Goal: Task Accomplishment & Management: Manage account settings

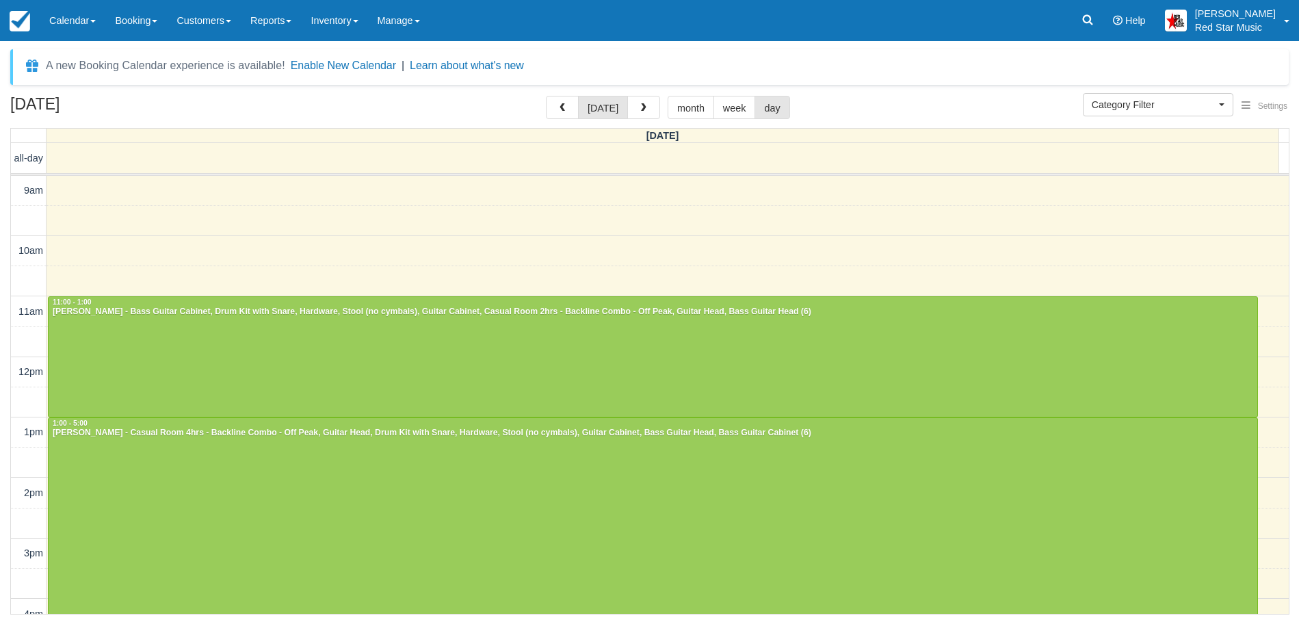
select select
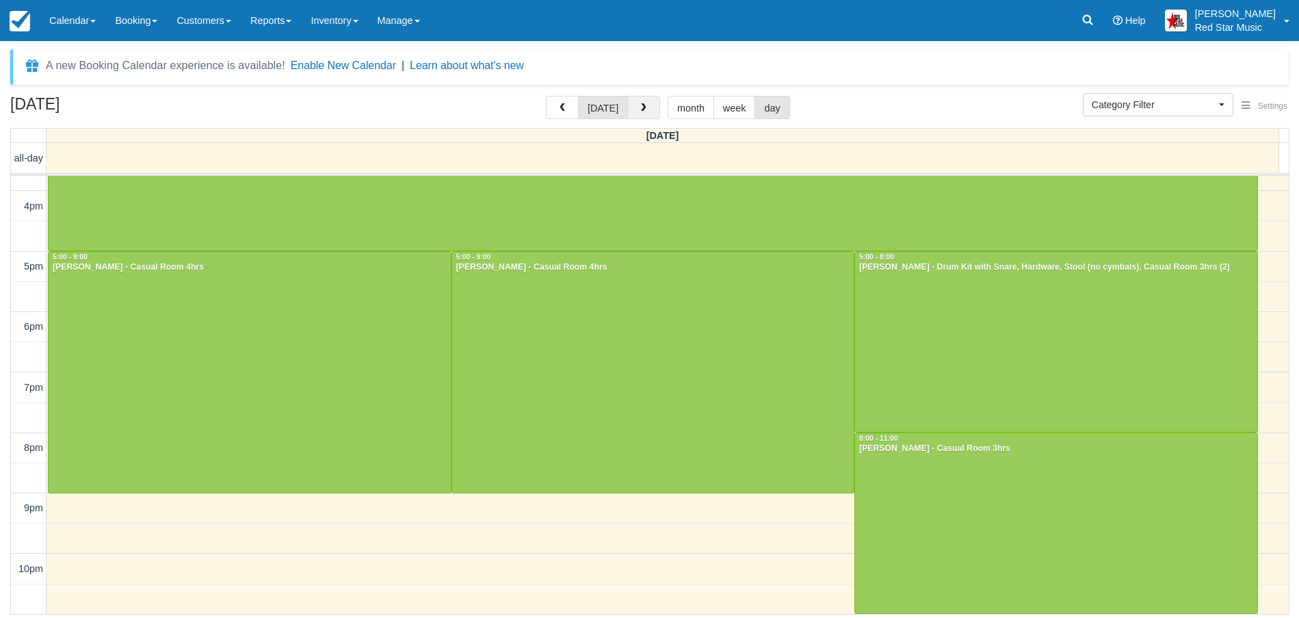
click at [643, 104] on span "button" at bounding box center [644, 108] width 10 height 10
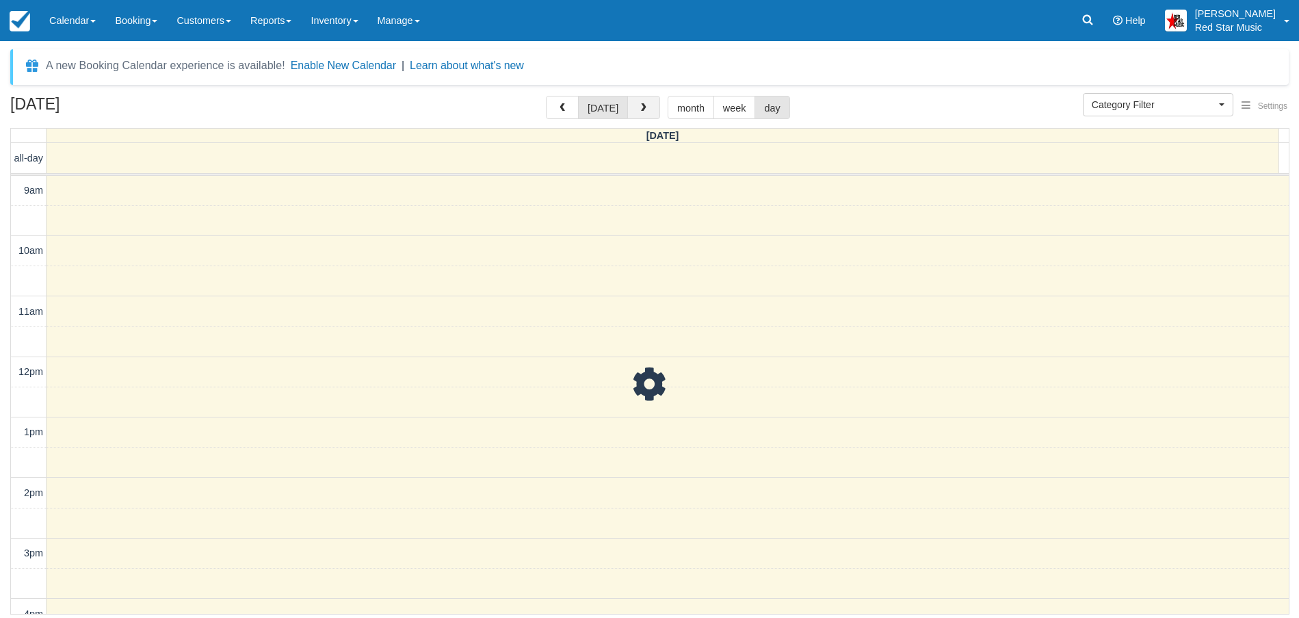
click at [643, 104] on span "button" at bounding box center [644, 108] width 10 height 10
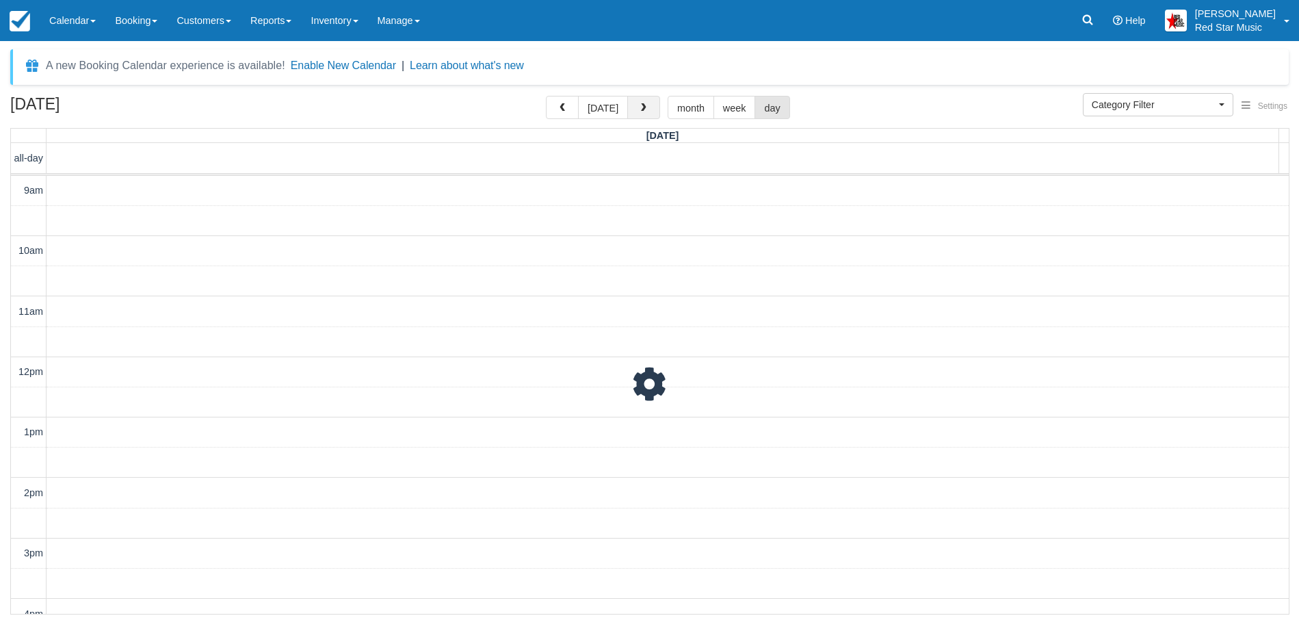
click at [643, 105] on span "button" at bounding box center [644, 108] width 10 height 10
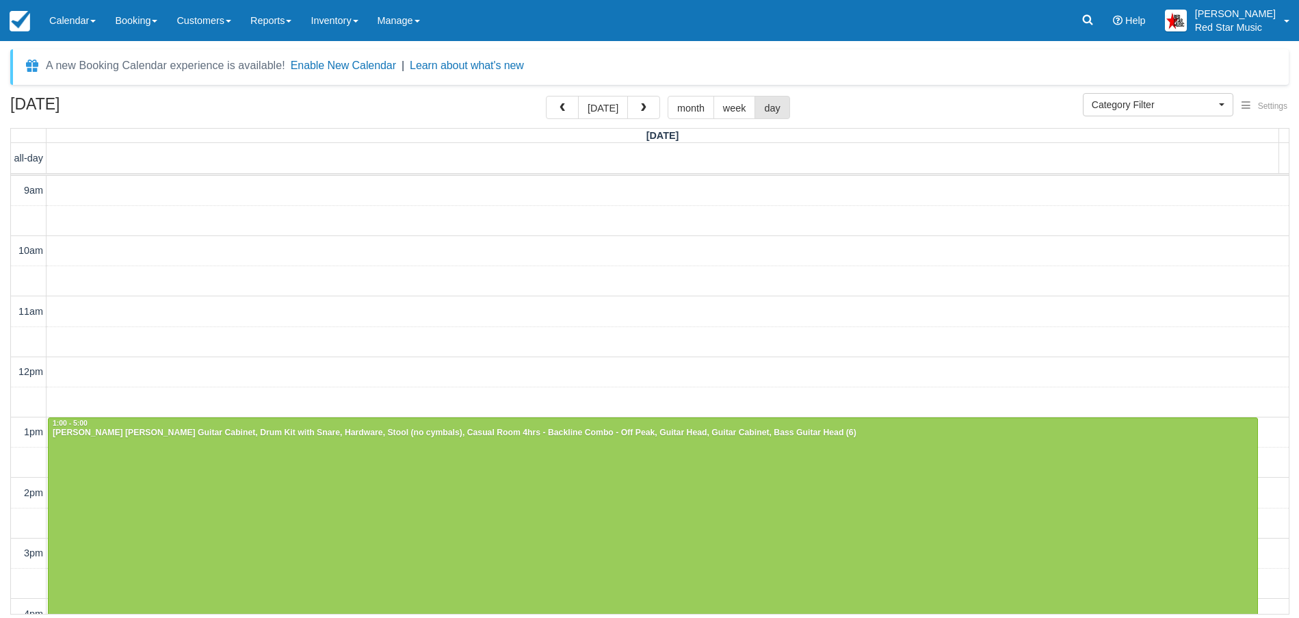
click at [643, 105] on span "button" at bounding box center [644, 108] width 10 height 10
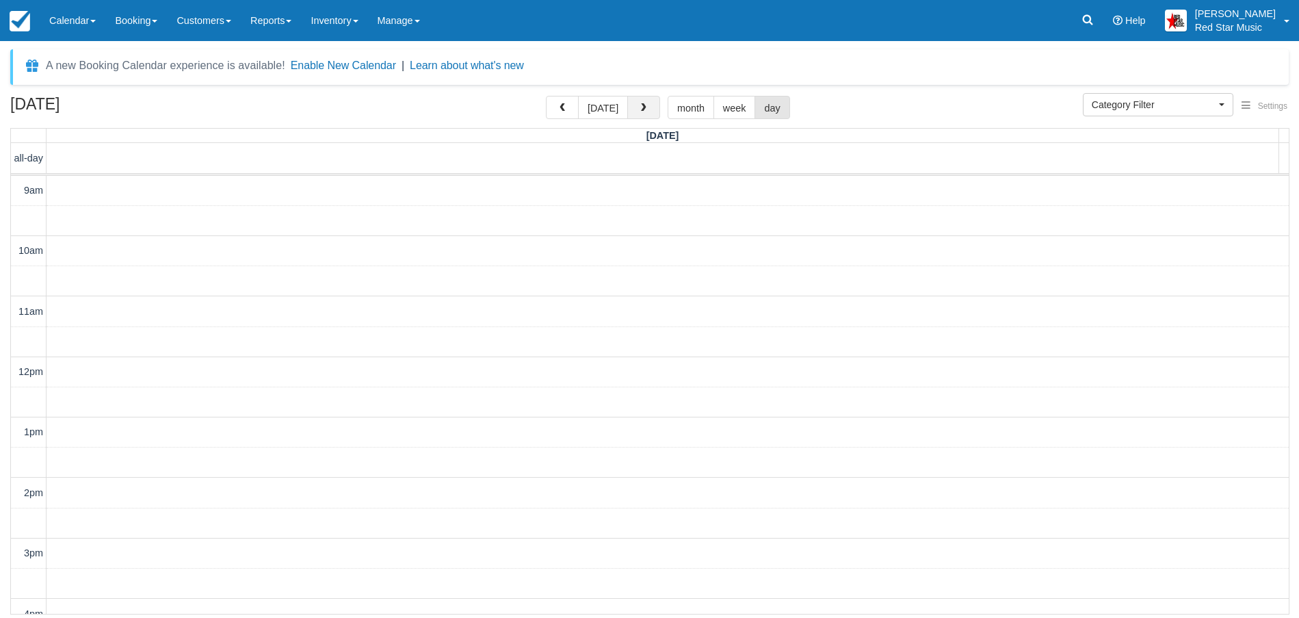
click at [642, 107] on span "button" at bounding box center [644, 108] width 10 height 10
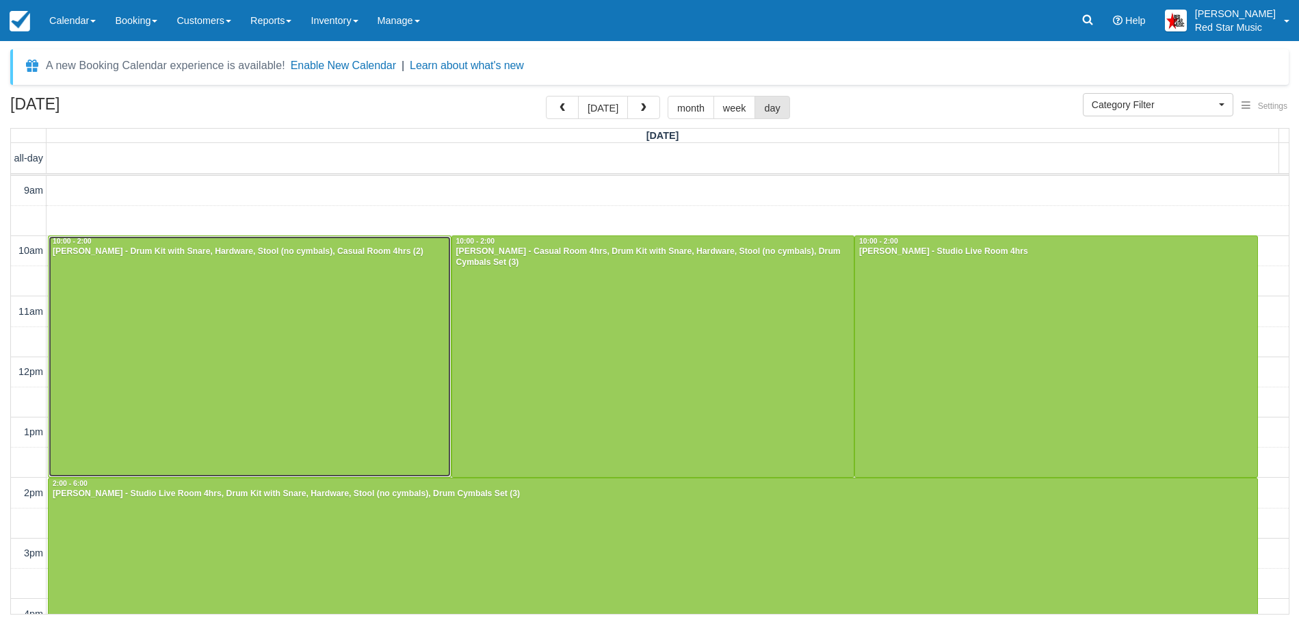
click at [267, 314] on div at bounding box center [250, 356] width 402 height 241
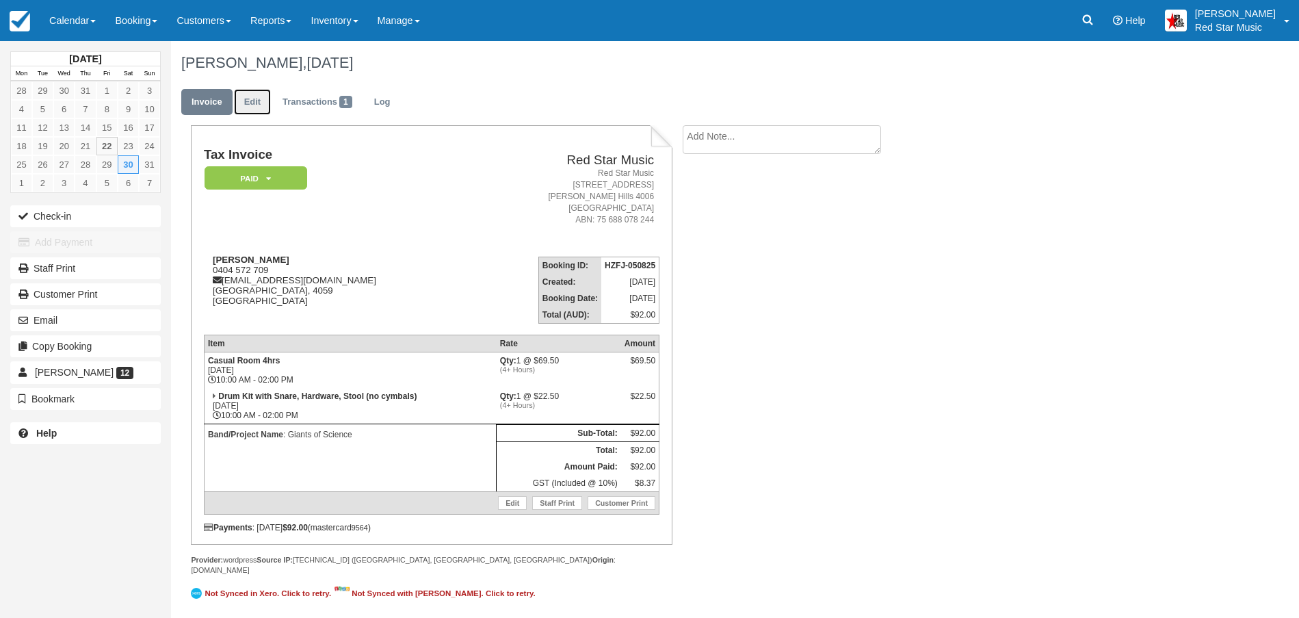
click at [257, 100] on link "Edit" at bounding box center [252, 102] width 37 height 27
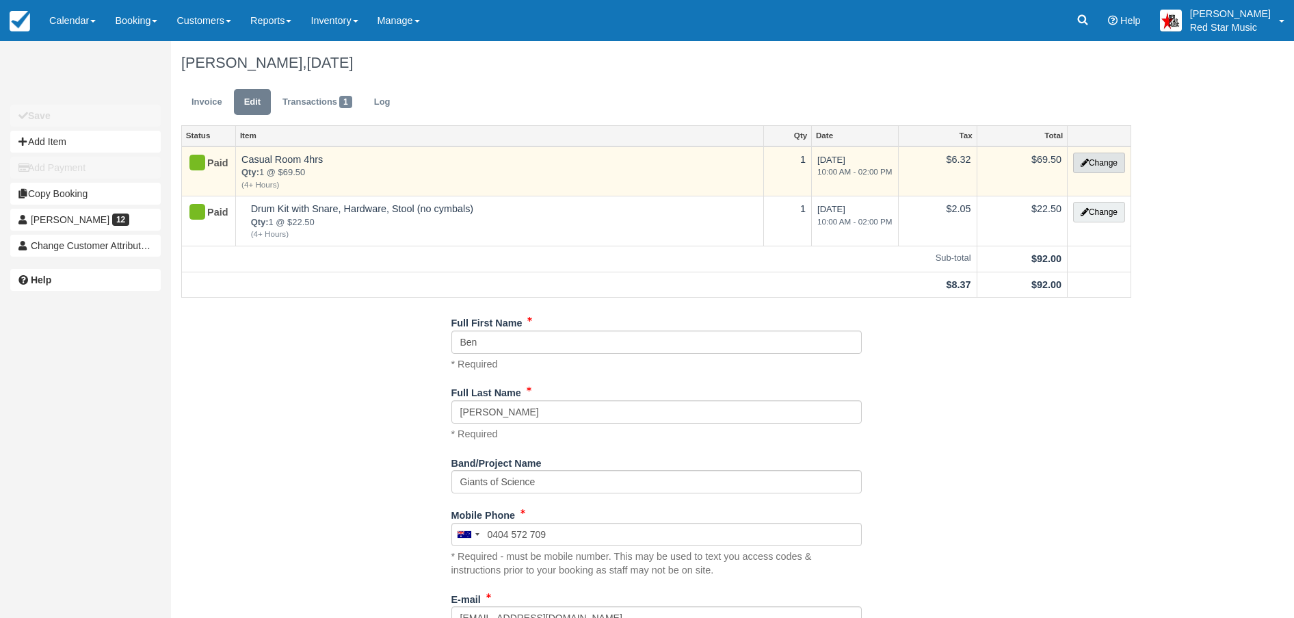
click at [1097, 160] on button "Change" at bounding box center [1099, 163] width 52 height 21
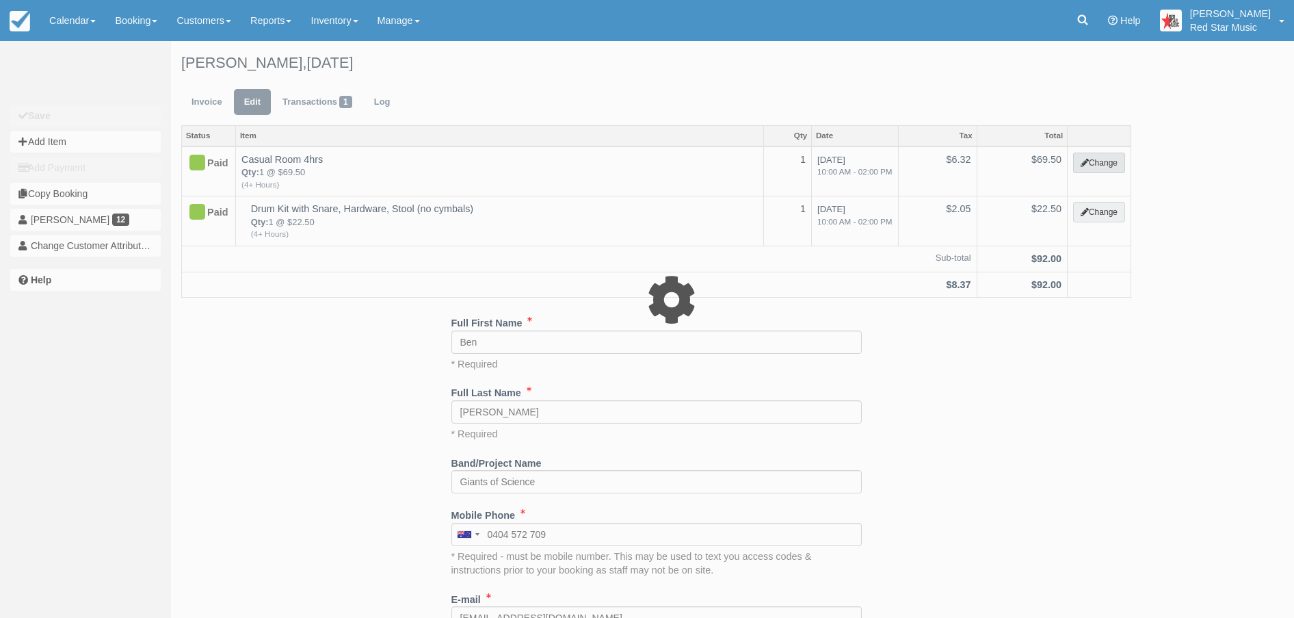
select select "6"
type input "69.50"
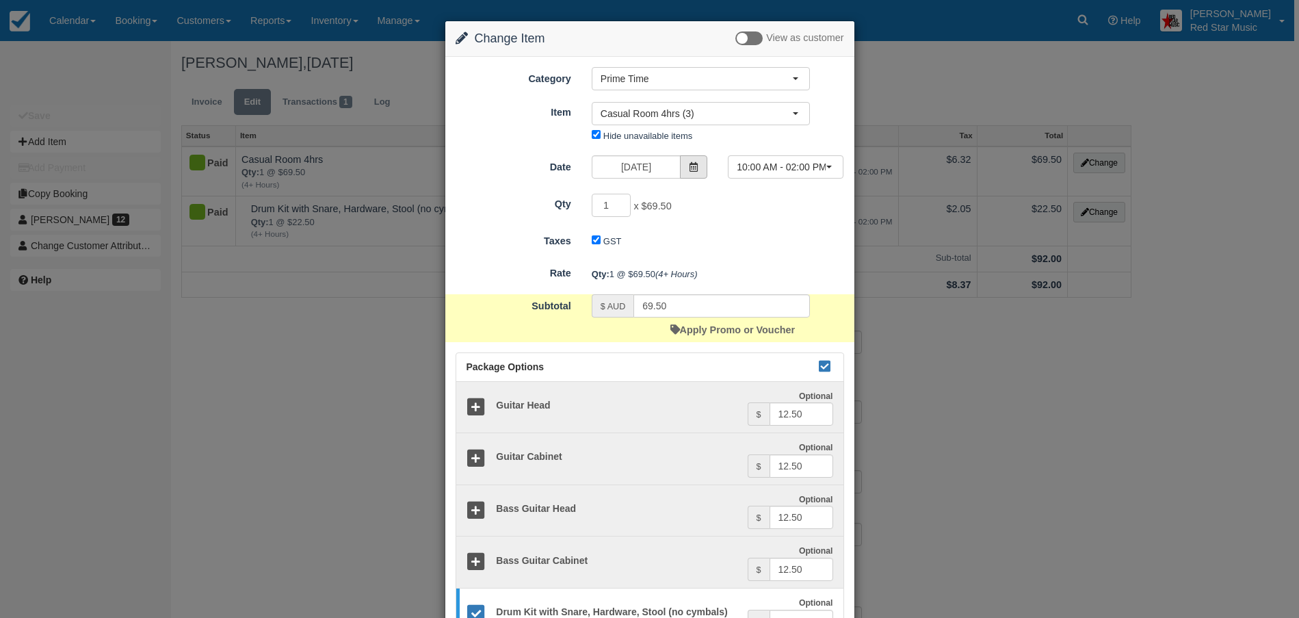
click at [696, 166] on span at bounding box center [693, 166] width 27 height 23
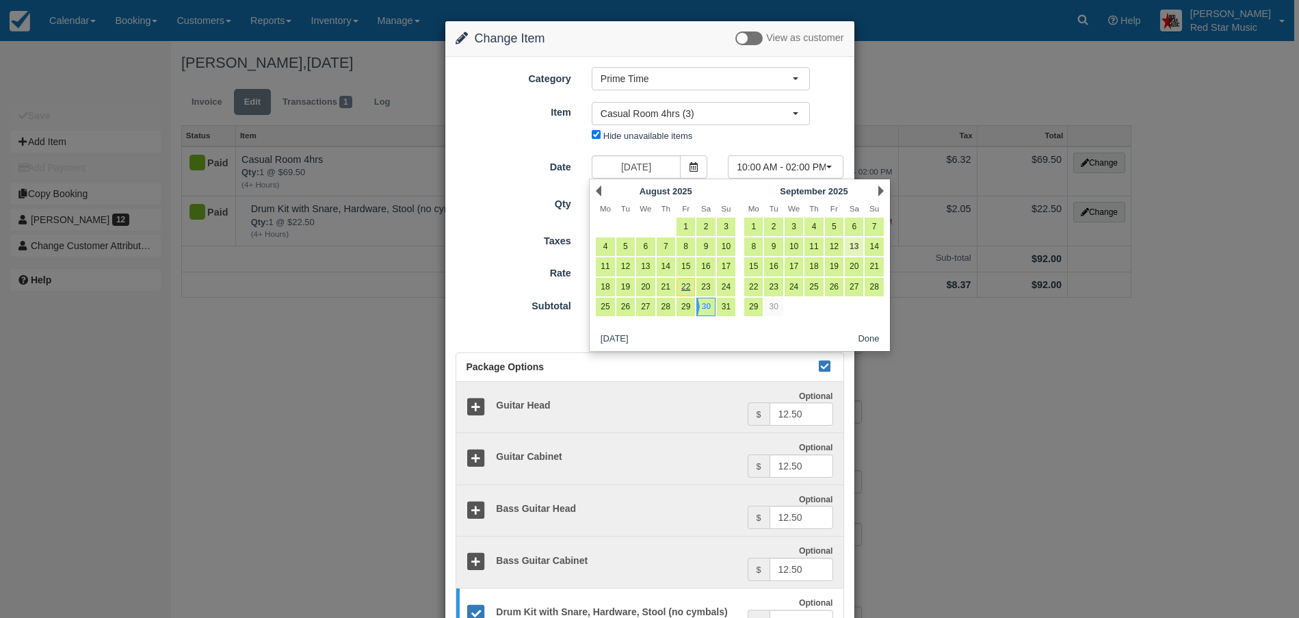
click at [853, 241] on link "13" at bounding box center [854, 246] width 18 height 18
type input "[DATE]"
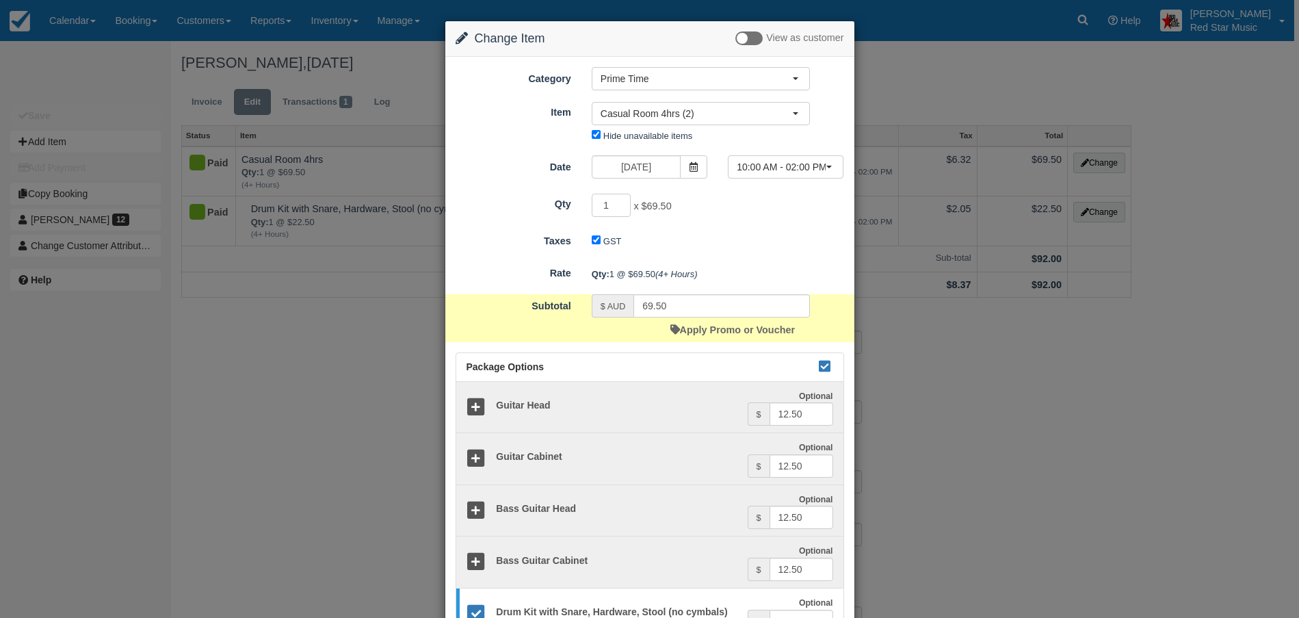
scroll to position [319, 0]
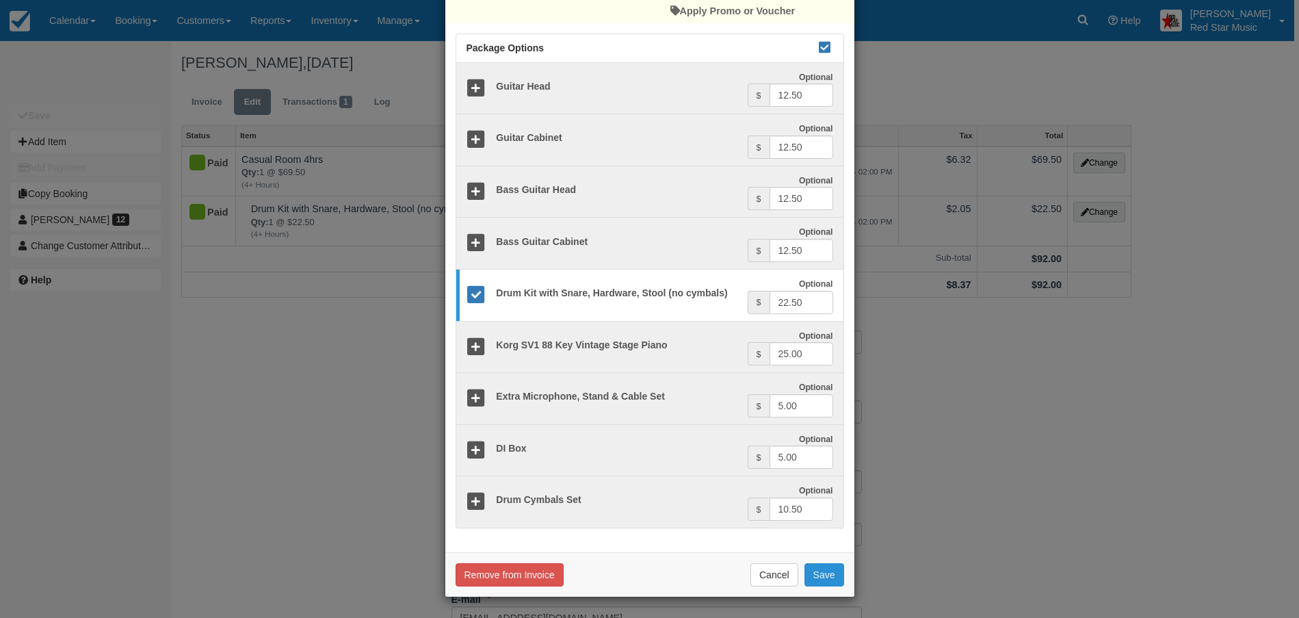
click at [822, 564] on button "Save" at bounding box center [825, 574] width 40 height 23
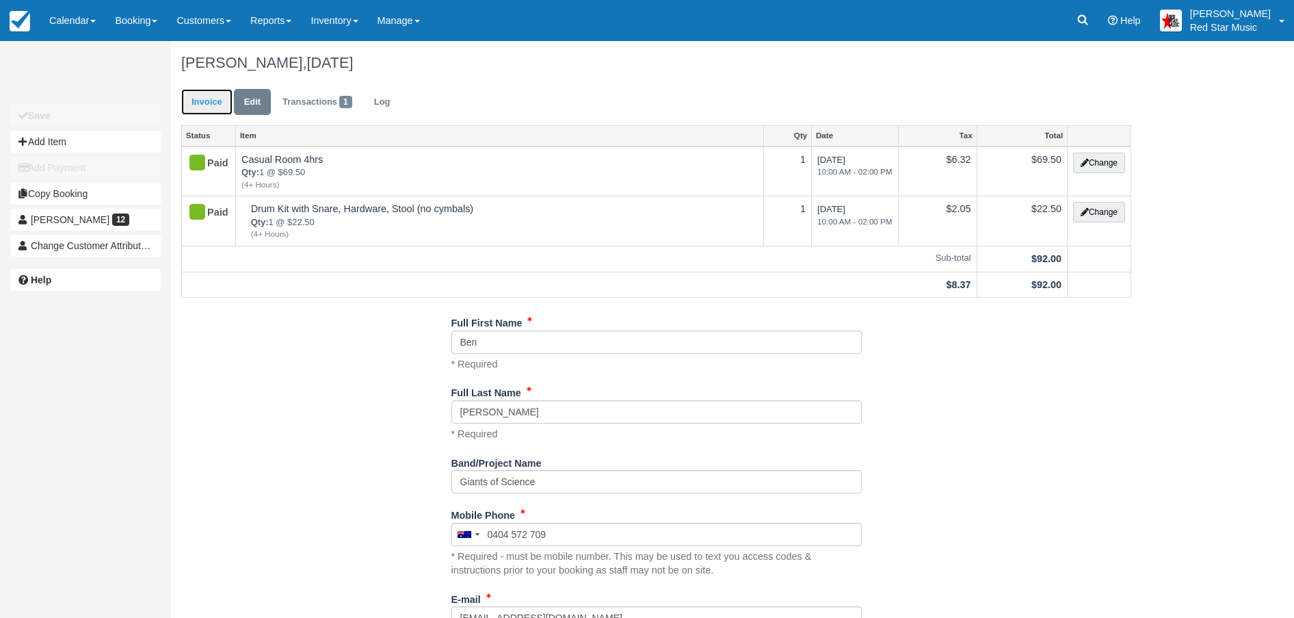
click at [200, 101] on link "Invoice" at bounding box center [206, 102] width 51 height 27
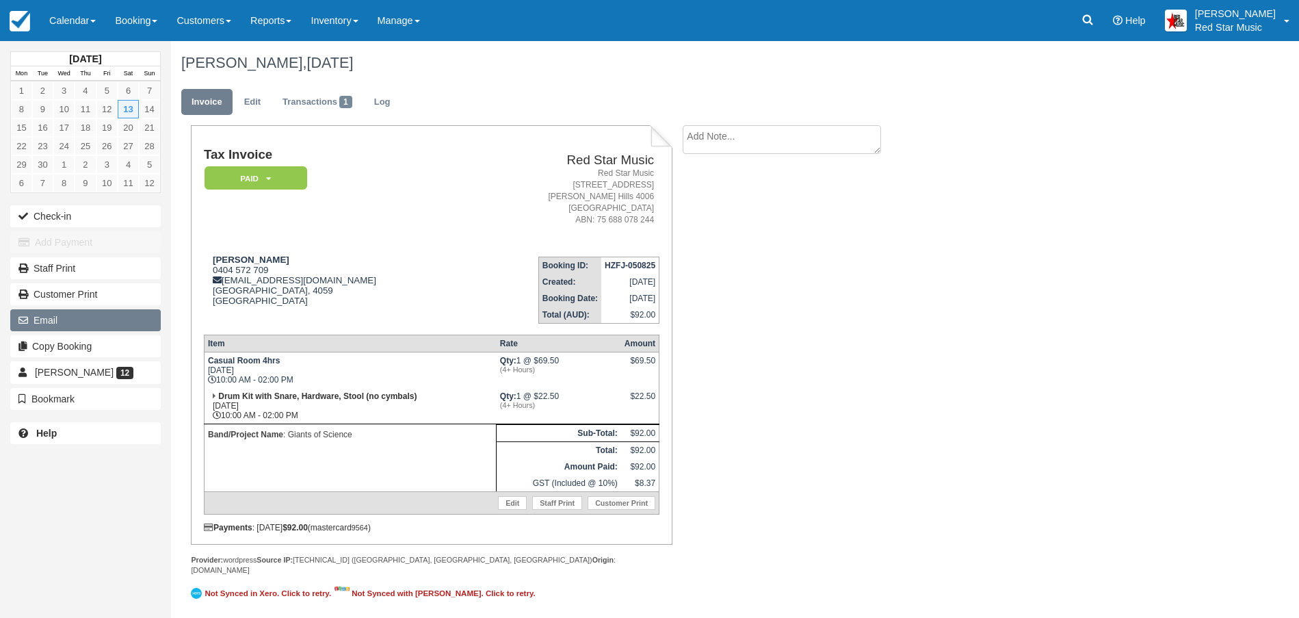
click at [42, 318] on button "Email" at bounding box center [85, 320] width 151 height 22
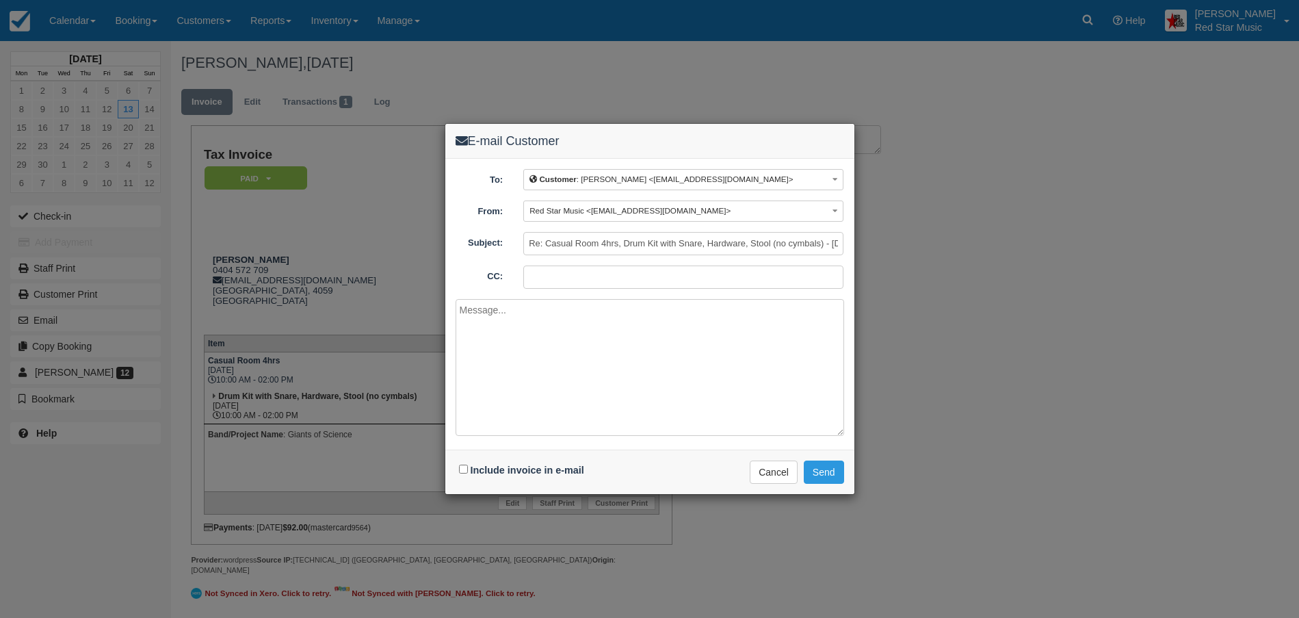
click at [462, 462] on div "Include invoice in e-mail" at bounding box center [523, 470] width 135 height 20
click at [462, 467] on input "Include invoice in e-mail" at bounding box center [463, 469] width 9 height 9
checkbox input "true"
click at [508, 371] on textarea at bounding box center [650, 367] width 389 height 137
type textarea "Hey Ben, All done - updated invoice attached. Cheers Tony"
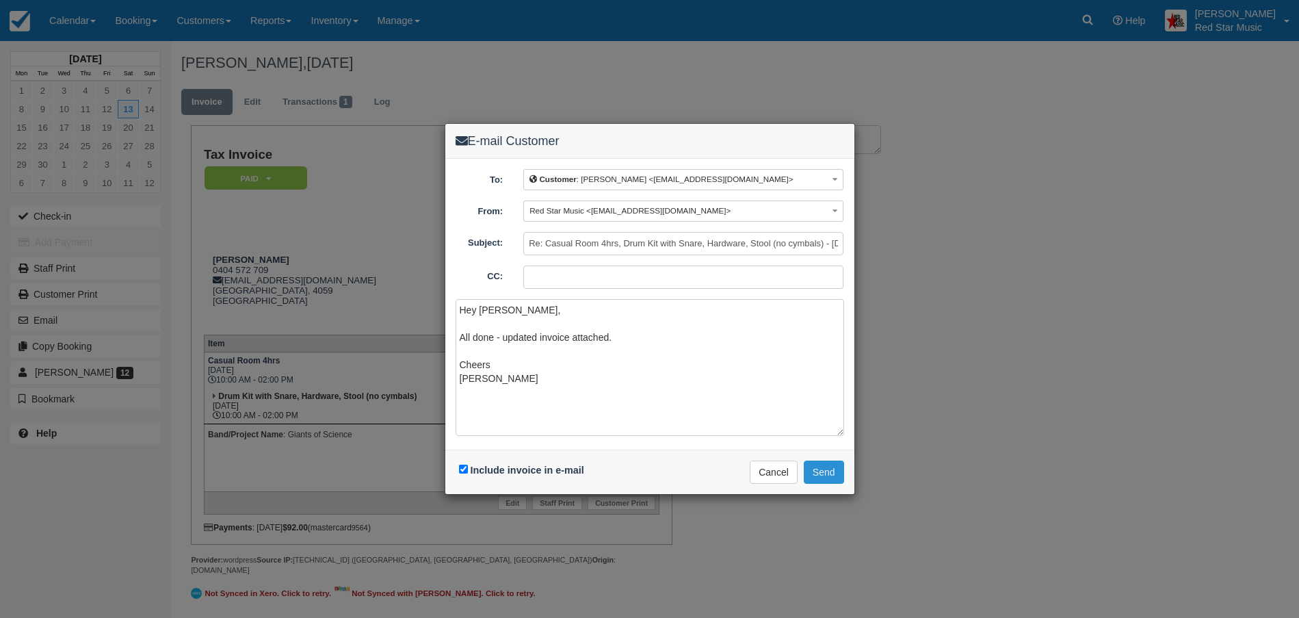
click at [823, 468] on button "Send" at bounding box center [824, 471] width 40 height 23
